Goal: Transaction & Acquisition: Purchase product/service

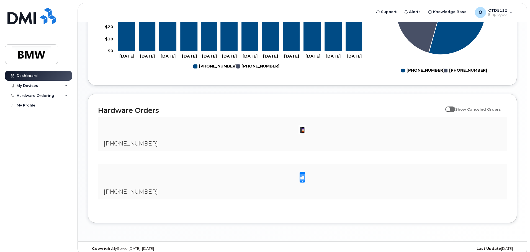
scroll to position [301, 0]
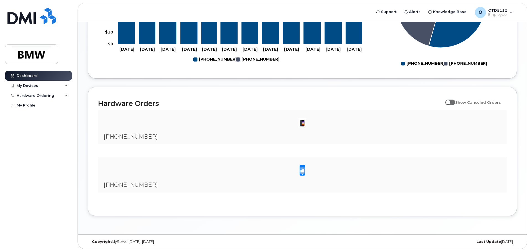
click at [303, 173] on span at bounding box center [302, 171] width 11 height 12
click at [302, 125] on img at bounding box center [302, 122] width 11 height 11
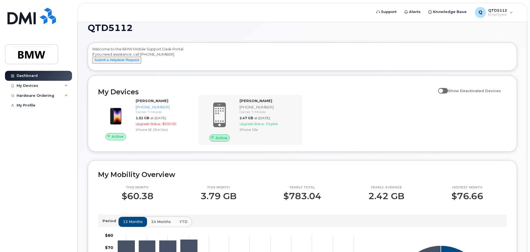
scroll to position [0, 0]
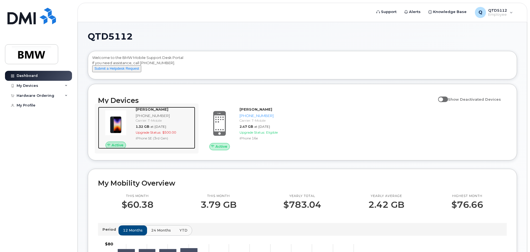
click at [153, 112] on strong "Jonathan Nash" at bounding box center [152, 109] width 33 height 4
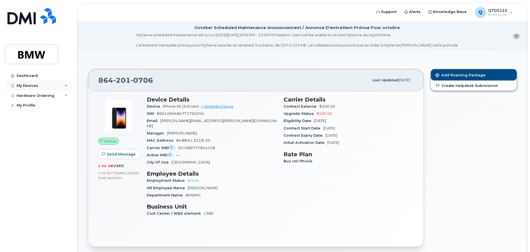
click at [66, 87] on div "My Devices" at bounding box center [38, 86] width 67 height 10
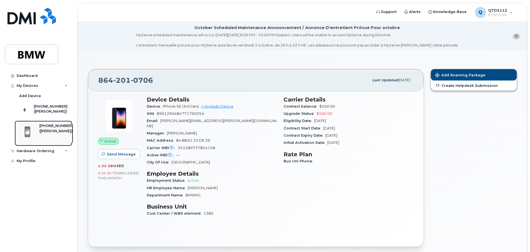
click at [49, 128] on div "[PHONE_NUMBER]" at bounding box center [56, 125] width 34 height 5
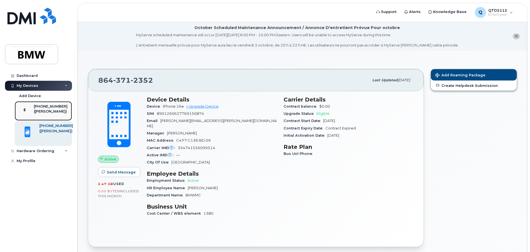
click at [45, 111] on div "([PERSON_NAME])" at bounding box center [51, 111] width 34 height 5
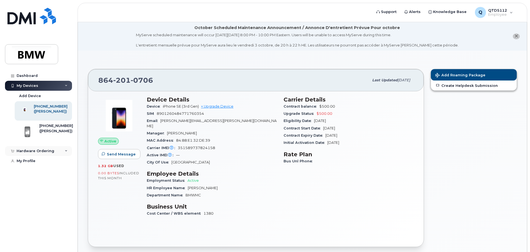
click at [58, 155] on div "Hardware Ordering" at bounding box center [38, 151] width 67 height 10
click at [33, 164] on div "My Orders" at bounding box center [29, 161] width 20 height 5
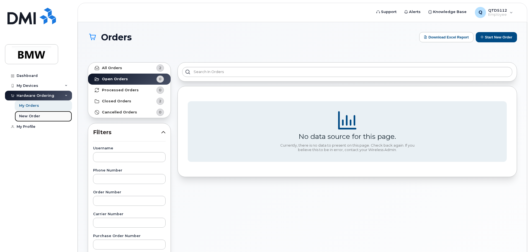
click at [31, 116] on div "New Order" at bounding box center [29, 116] width 21 height 5
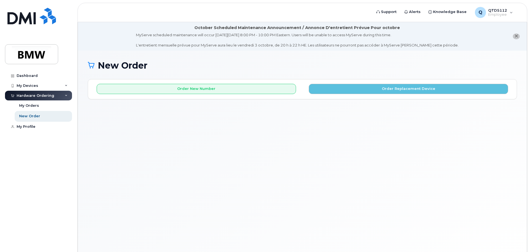
click at [66, 96] on icon at bounding box center [66, 95] width 3 height 3
